Goal: Navigation & Orientation: Find specific page/section

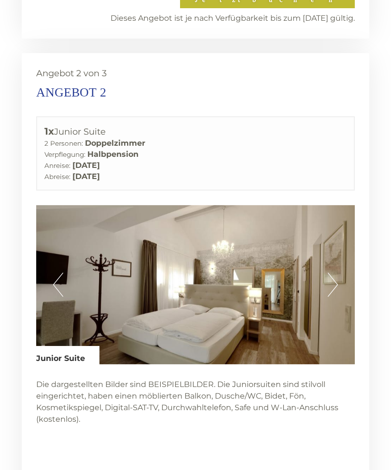
scroll to position [2100, 0]
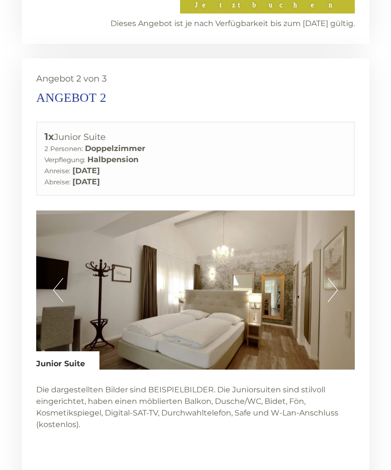
click at [330, 278] on button "Next" at bounding box center [333, 290] width 10 height 24
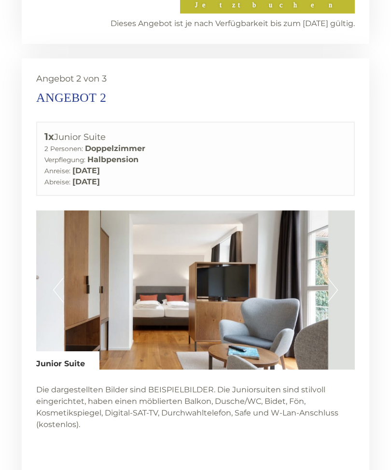
click at [336, 278] on button "Next" at bounding box center [333, 290] width 10 height 24
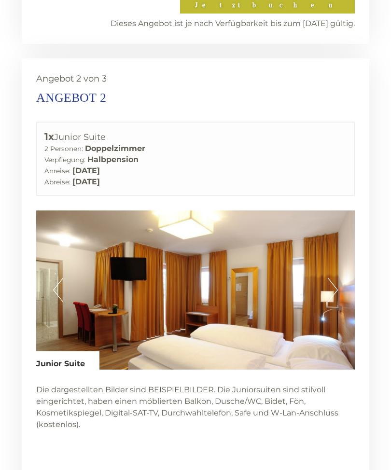
click at [335, 278] on button "Next" at bounding box center [333, 290] width 10 height 24
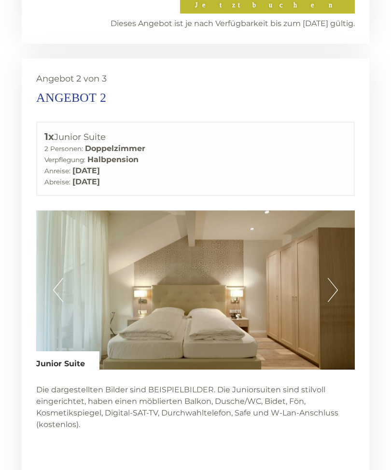
click at [335, 278] on button "Next" at bounding box center [333, 290] width 10 height 24
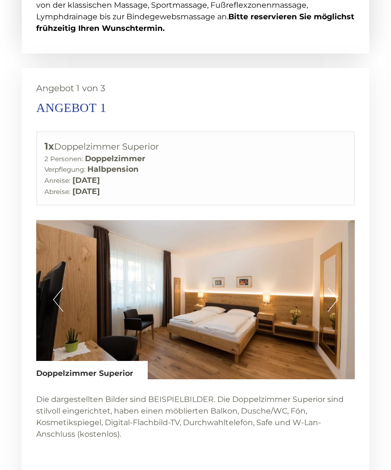
click at [331, 288] on button "Next" at bounding box center [333, 300] width 10 height 24
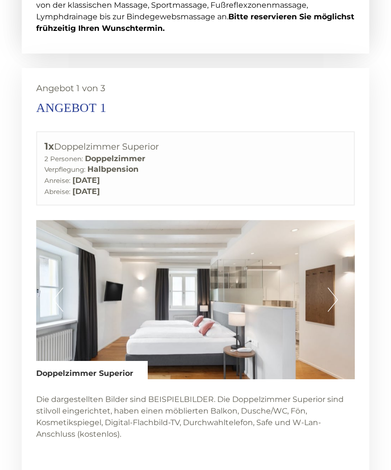
click at [330, 288] on img at bounding box center [195, 299] width 318 height 159
click at [329, 287] on button "Next" at bounding box center [333, 299] width 10 height 24
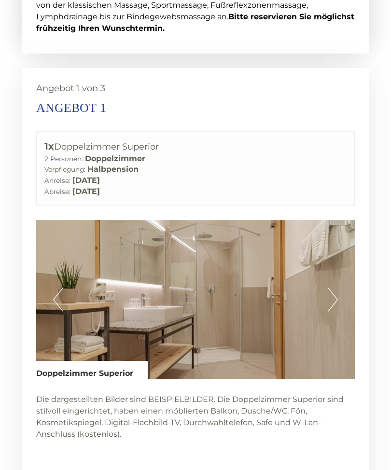
click at [328, 287] on button "Next" at bounding box center [333, 299] width 10 height 24
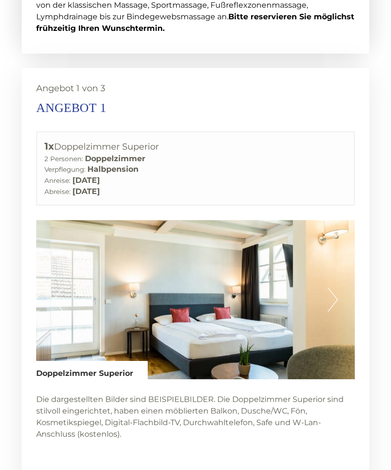
click at [330, 287] on button "Next" at bounding box center [333, 299] width 10 height 24
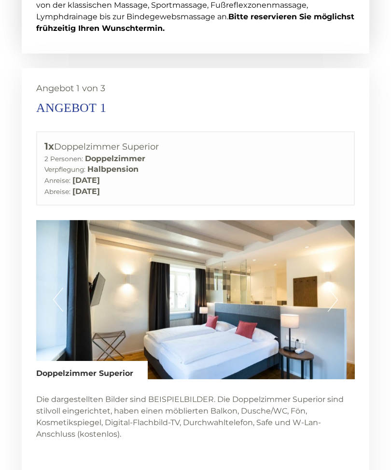
click at [329, 287] on button "Next" at bounding box center [333, 299] width 10 height 24
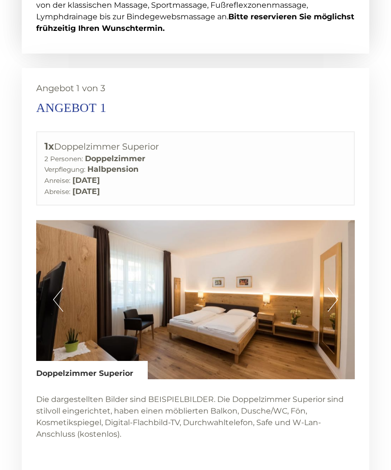
click at [328, 287] on button "Next" at bounding box center [333, 299] width 10 height 24
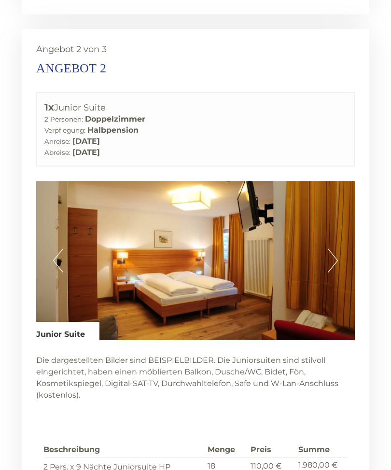
scroll to position [2129, 0]
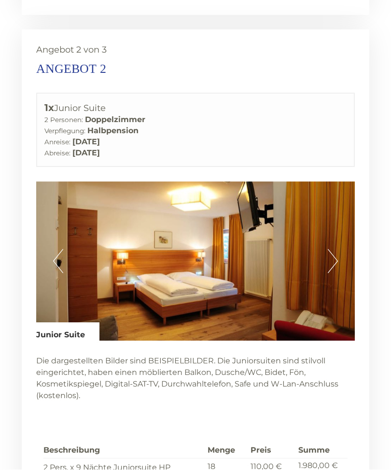
click at [331, 249] on button "Next" at bounding box center [333, 261] width 10 height 24
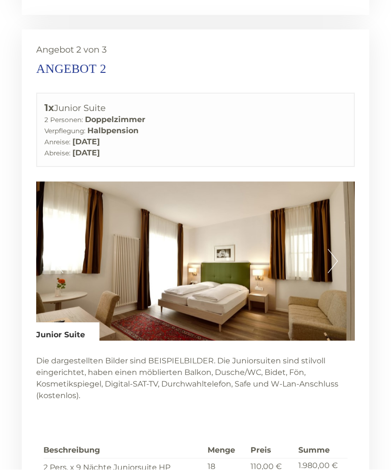
scroll to position [2129, 0]
click at [329, 249] on button "Next" at bounding box center [333, 261] width 10 height 24
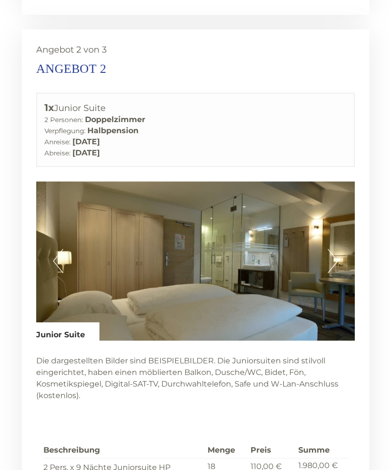
click at [329, 249] on button "Next" at bounding box center [333, 261] width 10 height 24
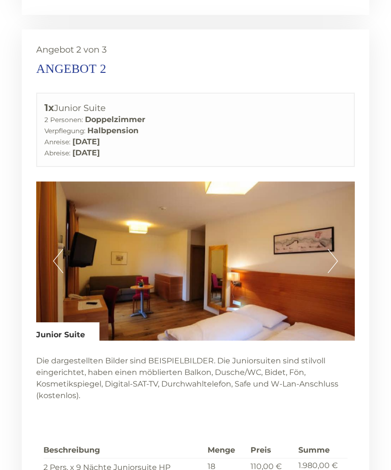
click at [329, 249] on button "Next" at bounding box center [333, 261] width 10 height 24
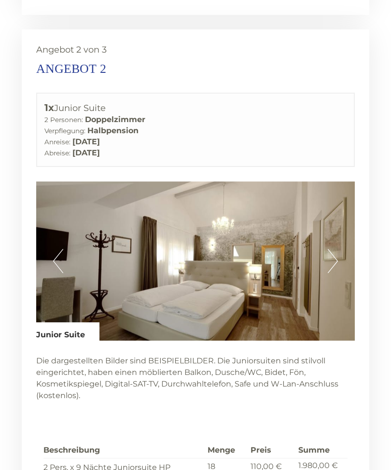
click at [329, 249] on button "Next" at bounding box center [333, 261] width 10 height 24
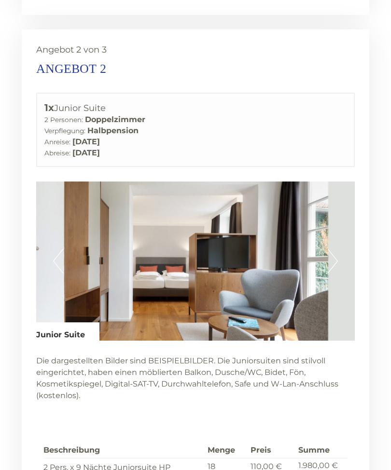
click at [327, 238] on img at bounding box center [195, 260] width 318 height 159
click at [332, 249] on button "Next" at bounding box center [333, 261] width 10 height 24
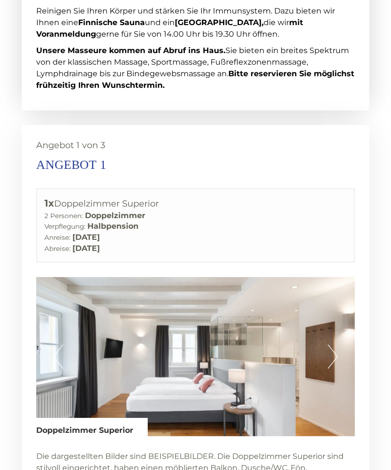
scroll to position [1453, 0]
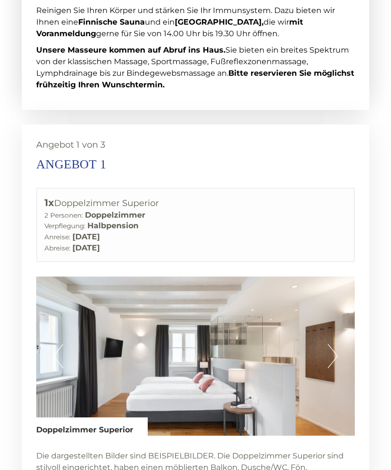
click at [333, 344] on button "Next" at bounding box center [333, 356] width 10 height 24
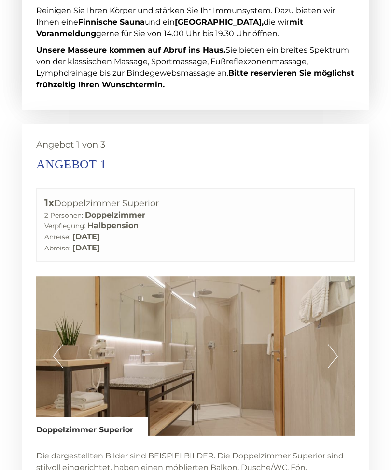
click at [330, 344] on button "Next" at bounding box center [333, 356] width 10 height 24
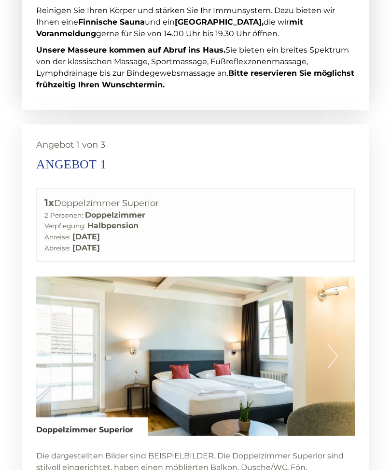
click at [334, 344] on button "Next" at bounding box center [333, 356] width 10 height 24
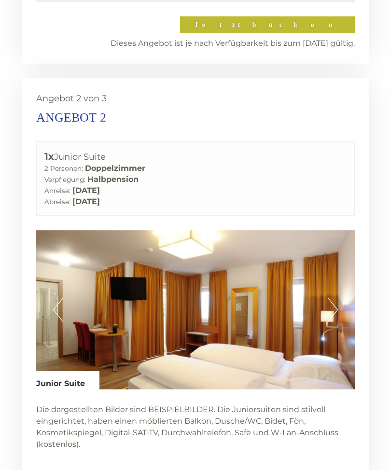
scroll to position [2080, 0]
click at [327, 288] on img at bounding box center [195, 309] width 318 height 159
click at [333, 298] on button "Next" at bounding box center [333, 310] width 10 height 24
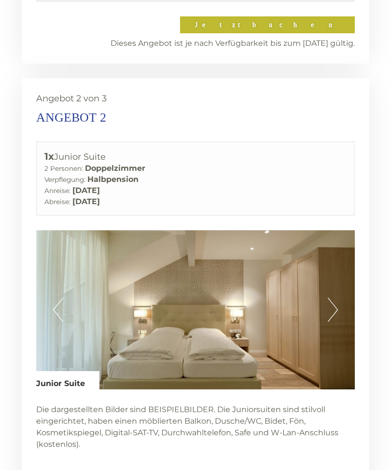
click at [331, 298] on button "Next" at bounding box center [333, 310] width 10 height 24
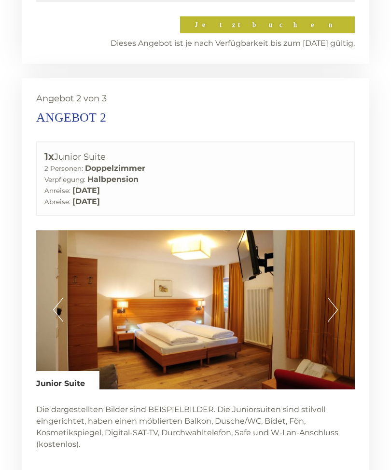
click at [326, 286] on img at bounding box center [195, 309] width 318 height 159
click at [333, 298] on button "Next" at bounding box center [333, 310] width 10 height 24
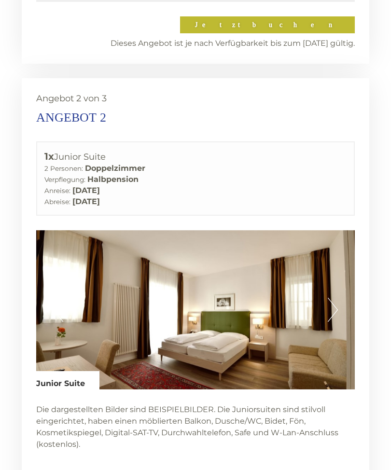
click at [329, 298] on button "Next" at bounding box center [333, 310] width 10 height 24
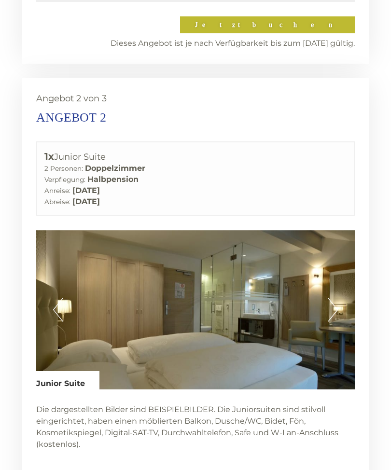
click at [330, 298] on button "Next" at bounding box center [333, 310] width 10 height 24
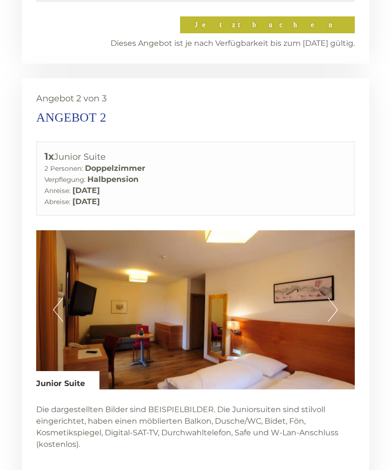
click at [328, 298] on button "Next" at bounding box center [333, 310] width 10 height 24
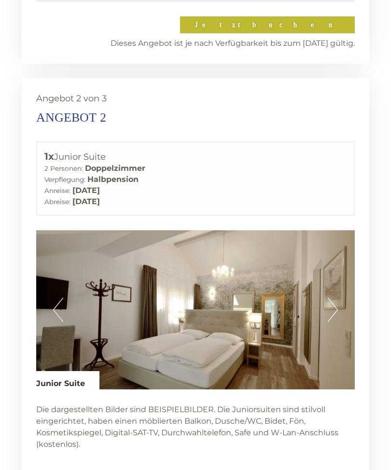
click at [329, 298] on button "Next" at bounding box center [333, 310] width 10 height 24
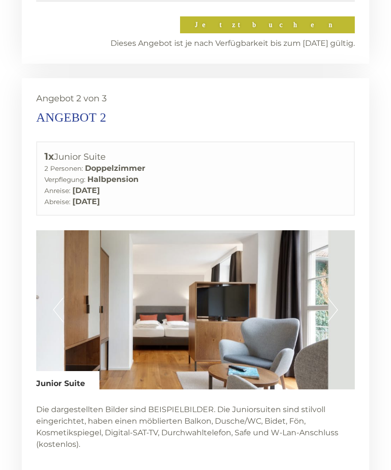
click at [328, 298] on button "Next" at bounding box center [333, 310] width 10 height 24
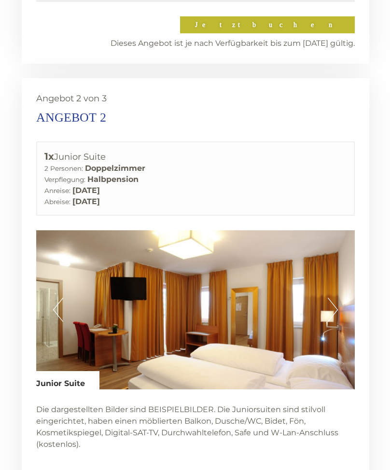
click at [330, 298] on button "Next" at bounding box center [333, 310] width 10 height 24
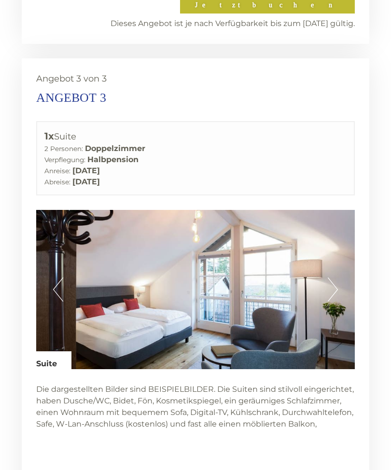
scroll to position [2680, 0]
click at [329, 277] on button "Next" at bounding box center [333, 289] width 10 height 24
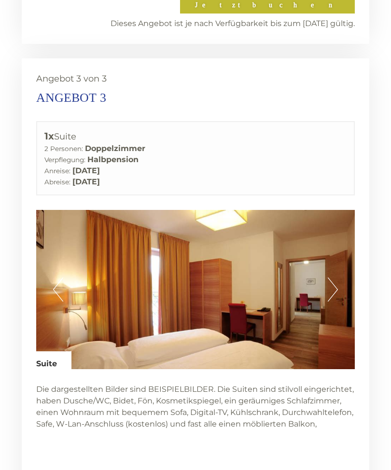
click at [329, 277] on button "Next" at bounding box center [333, 289] width 10 height 24
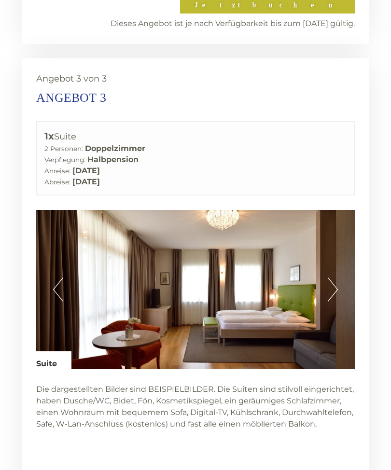
click at [328, 277] on button "Next" at bounding box center [333, 289] width 10 height 24
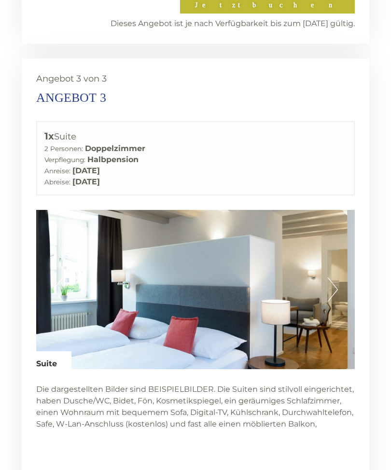
click at [327, 261] on img at bounding box center [195, 289] width 318 height 159
click at [335, 277] on button "Next" at bounding box center [333, 289] width 10 height 24
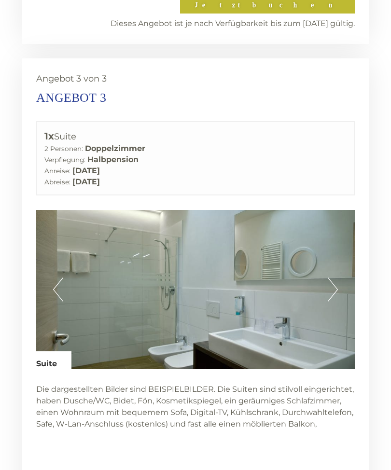
click at [332, 277] on button "Next" at bounding box center [333, 289] width 10 height 24
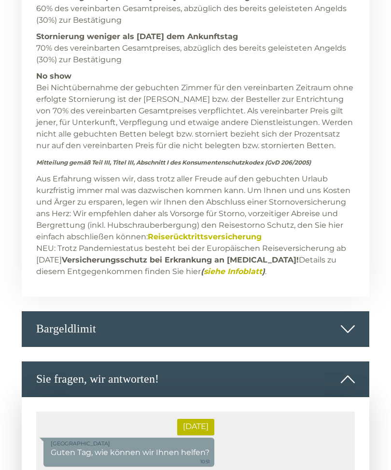
scroll to position [4373, 0]
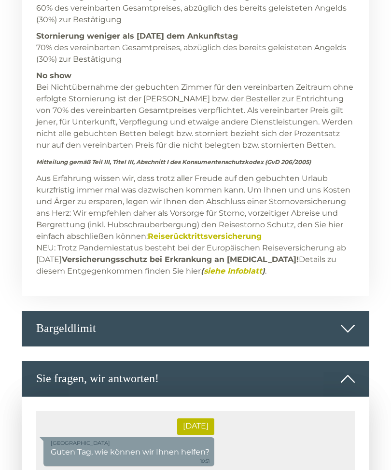
click at [339, 311] on div "Bargeldlimit" at bounding box center [195, 329] width 347 height 36
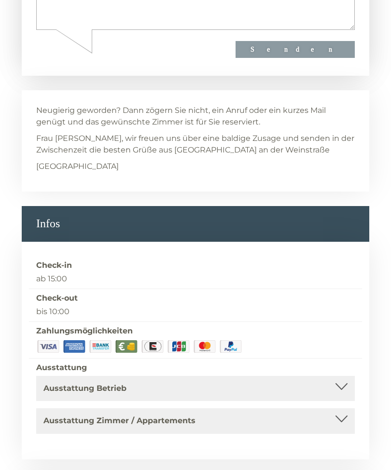
scroll to position [5066, 0]
click at [335, 383] on div at bounding box center [341, 386] width 12 height 7
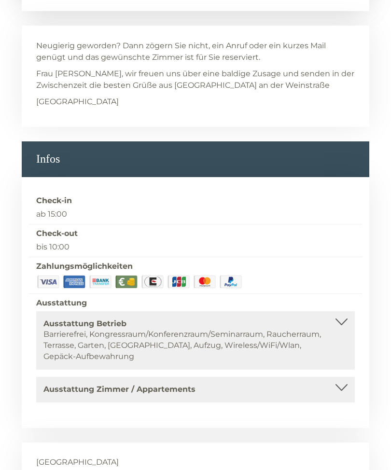
click at [335, 384] on div "Ausstattung Zimmer / Appartements" at bounding box center [195, 389] width 304 height 11
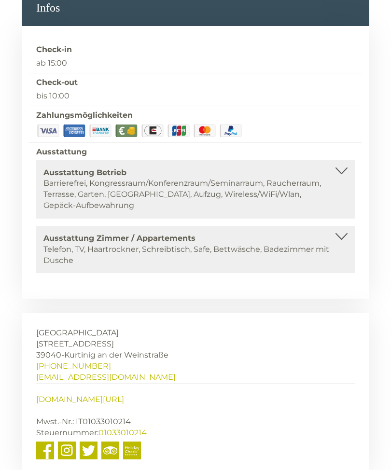
scroll to position [5281, 0]
